Goal: Information Seeking & Learning: Learn about a topic

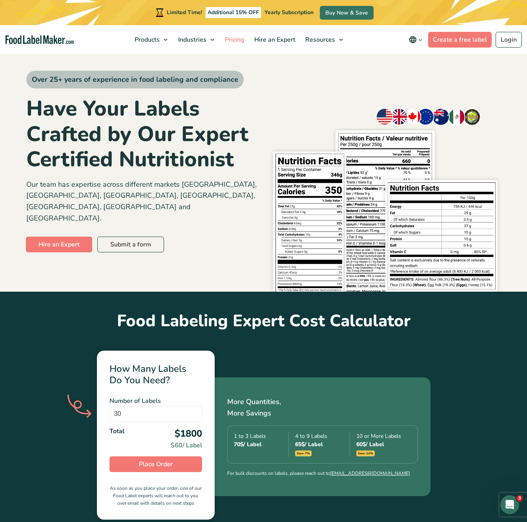
click at [233, 41] on span "Pricing" at bounding box center [234, 39] width 23 height 9
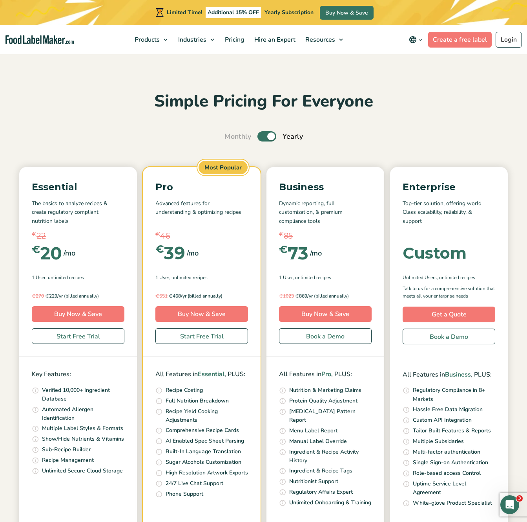
click at [273, 136] on label "Toggle" at bounding box center [267, 136] width 19 height 10
click at [231, 136] on input "Toggle" at bounding box center [228, 136] width 5 height 5
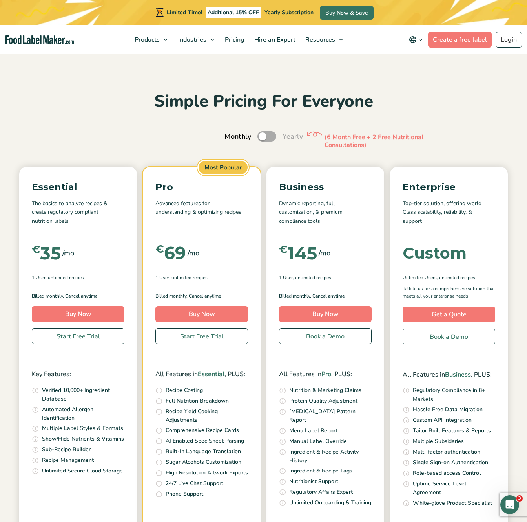
click at [273, 136] on label "Toggle" at bounding box center [267, 136] width 19 height 10
click at [231, 136] on input "Toggle" at bounding box center [228, 136] width 5 height 5
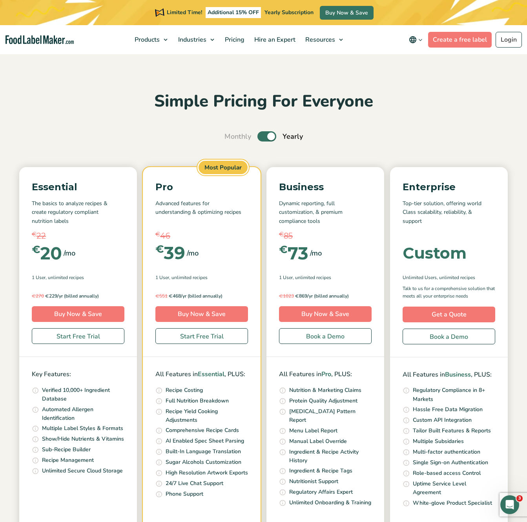
click at [273, 136] on label "Toggle" at bounding box center [267, 136] width 19 height 10
click at [231, 136] on input "Toggle" at bounding box center [228, 136] width 5 height 5
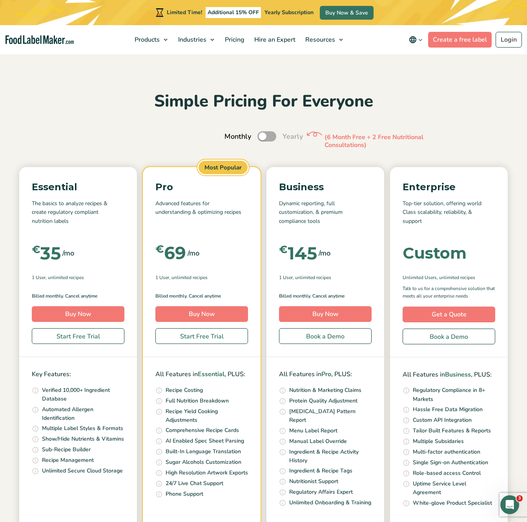
click at [273, 136] on label "Toggle" at bounding box center [267, 136] width 19 height 10
click at [231, 136] on input "Toggle" at bounding box center [228, 136] width 5 height 5
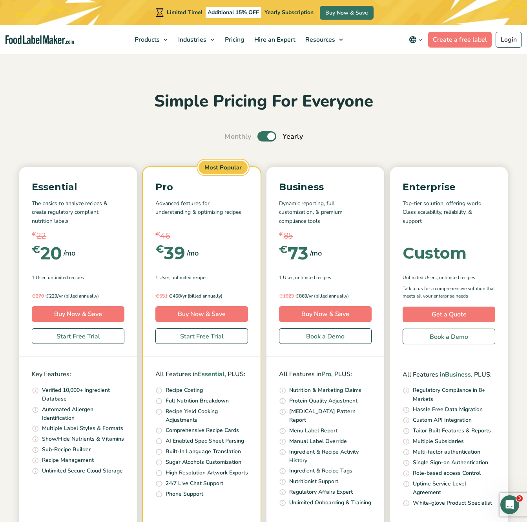
click at [266, 134] on label "Toggle" at bounding box center [267, 136] width 19 height 10
click at [231, 134] on input "Toggle" at bounding box center [228, 136] width 5 height 5
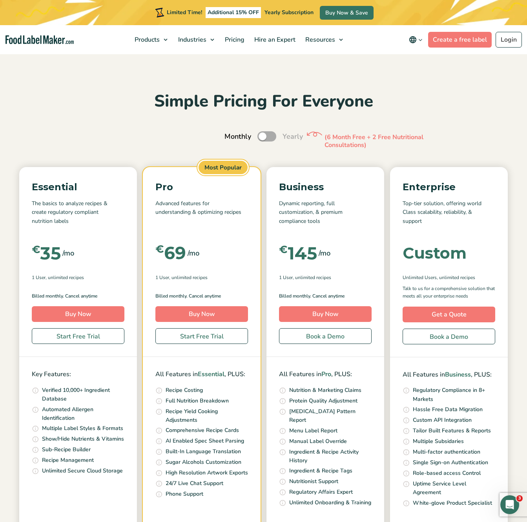
click at [266, 134] on label "Toggle" at bounding box center [267, 136] width 19 height 10
click at [231, 134] on input "Toggle" at bounding box center [228, 136] width 5 height 5
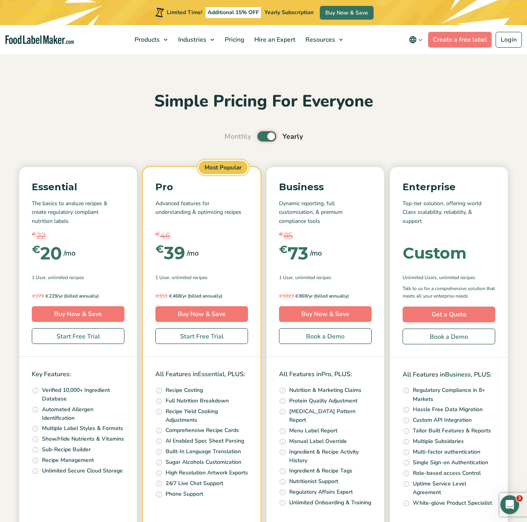
scroll to position [13, 0]
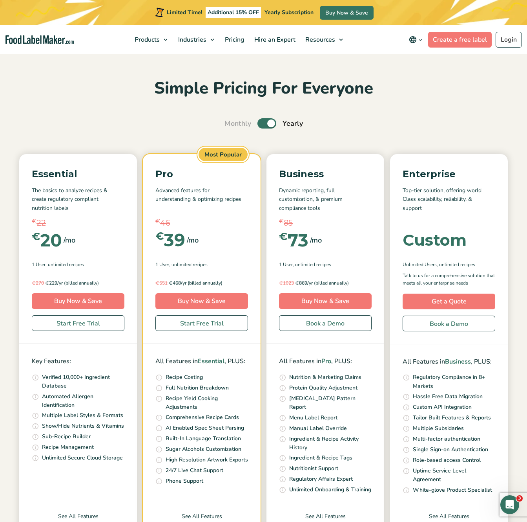
click at [271, 121] on label "Toggle" at bounding box center [267, 123] width 19 height 10
click at [231, 121] on input "Toggle" at bounding box center [228, 123] width 5 height 5
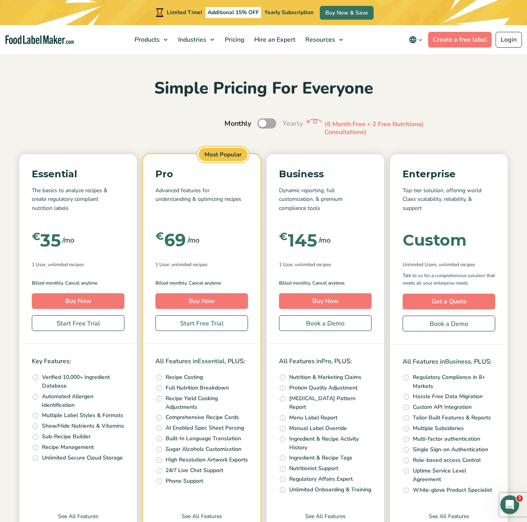
click at [271, 121] on label "Toggle" at bounding box center [267, 123] width 19 height 10
click at [231, 121] on input "Toggle" at bounding box center [228, 123] width 5 height 5
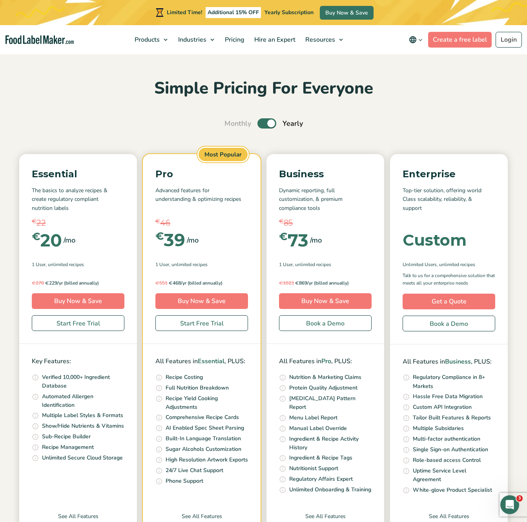
click at [271, 121] on label "Toggle" at bounding box center [267, 123] width 19 height 10
click at [231, 121] on input "Toggle" at bounding box center [228, 123] width 5 height 5
checkbox input "false"
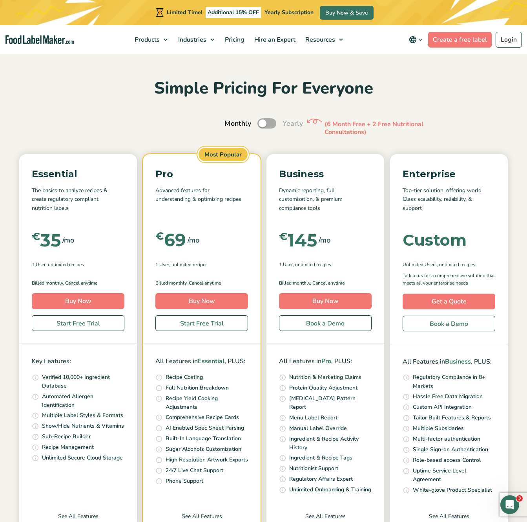
click at [50, 178] on p "Essential" at bounding box center [78, 174] width 93 height 15
click at [67, 176] on p "Essential" at bounding box center [78, 174] width 93 height 15
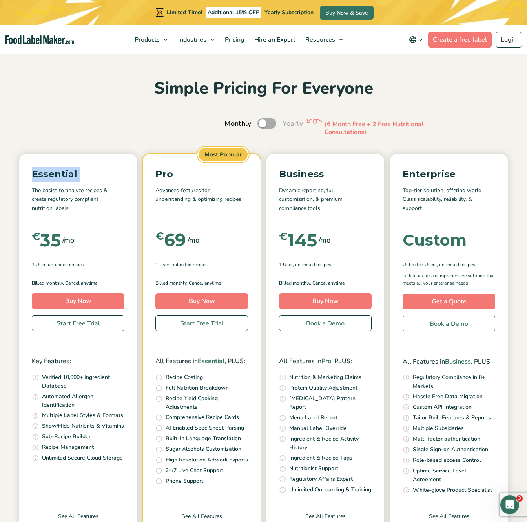
click at [67, 176] on p "Essential" at bounding box center [78, 174] width 93 height 15
drag, startPoint x: 67, startPoint y: 176, endPoint x: 25, endPoint y: 203, distance: 50.0
click at [66, 174] on p "Essential" at bounding box center [78, 174] width 93 height 15
